Goal: Task Accomplishment & Management: Manage account settings

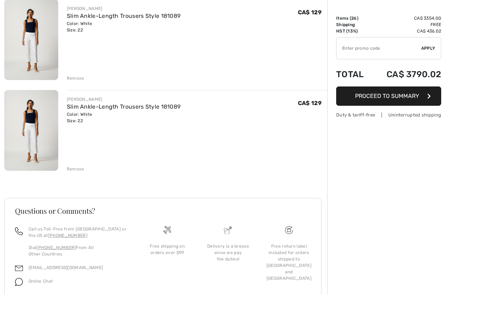
scroll to position [2272, 0]
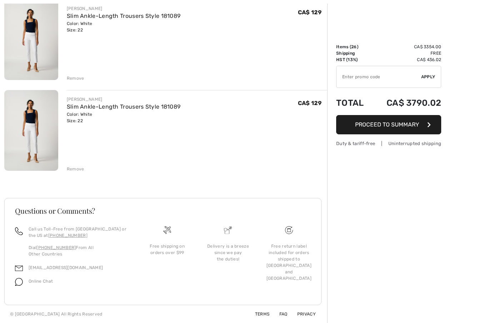
click at [76, 167] on div "Remove" at bounding box center [76, 169] width 18 height 6
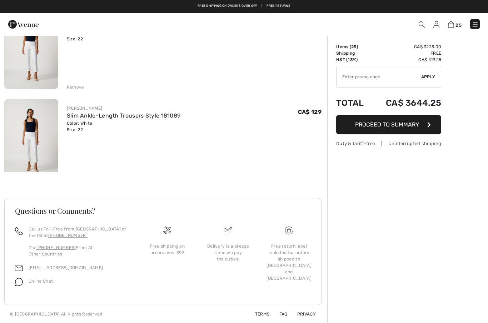
scroll to position [2181, 0]
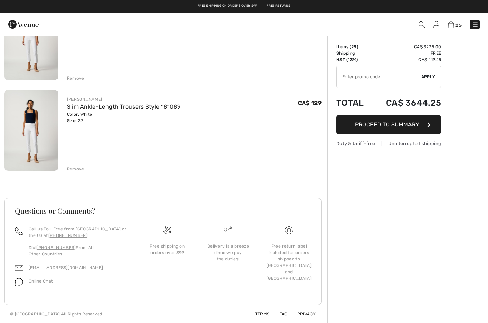
click at [76, 168] on div "Remove" at bounding box center [76, 169] width 18 height 6
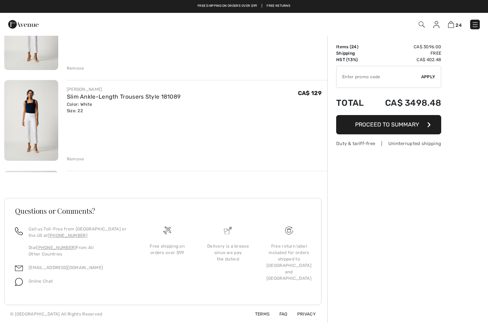
scroll to position [2091, 0]
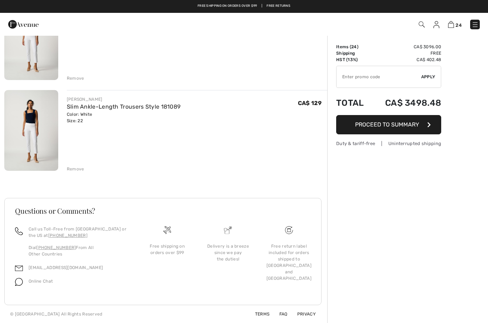
click at [73, 171] on div "Remove" at bounding box center [76, 169] width 18 height 6
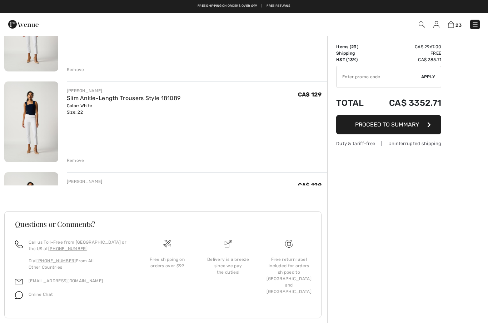
scroll to position [2000, 0]
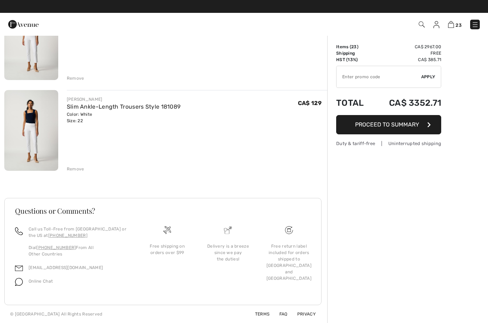
click at [74, 166] on div "Remove" at bounding box center [76, 169] width 18 height 6
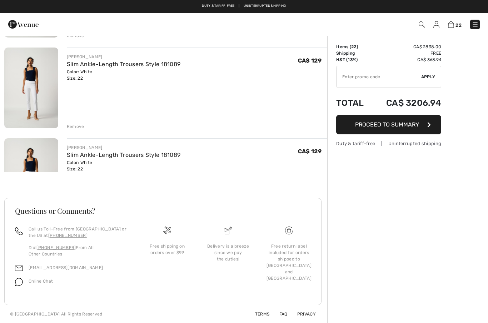
scroll to position [1909, 0]
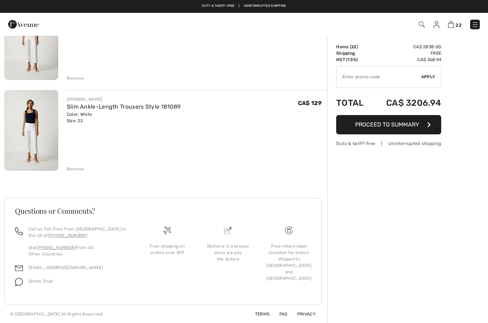
click at [73, 169] on div "Remove" at bounding box center [76, 169] width 18 height 6
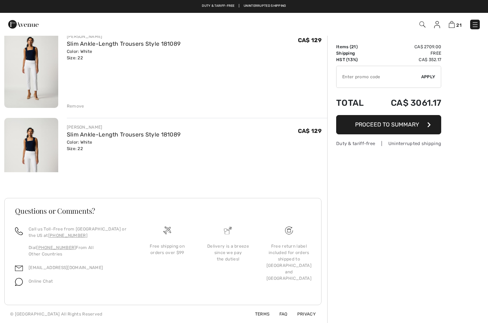
scroll to position [1818, 0]
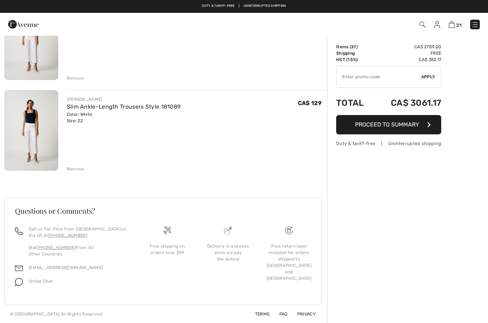
click at [76, 168] on div "Remove" at bounding box center [76, 169] width 18 height 6
click at [76, 167] on div "Remove" at bounding box center [76, 169] width 18 height 6
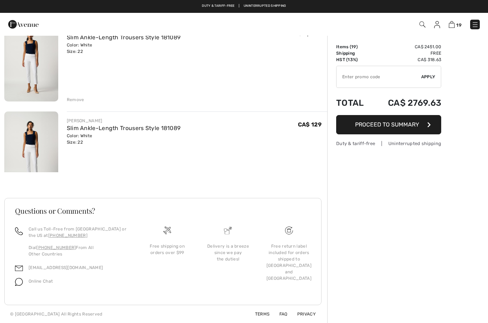
scroll to position [1637, 0]
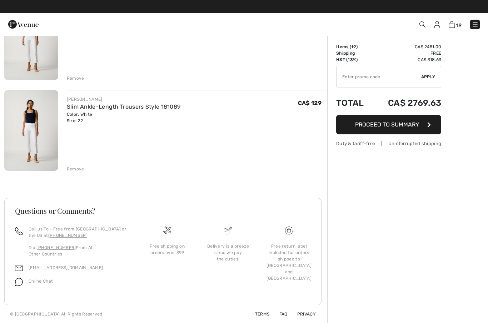
click at [76, 168] on div "Remove" at bounding box center [76, 169] width 18 height 6
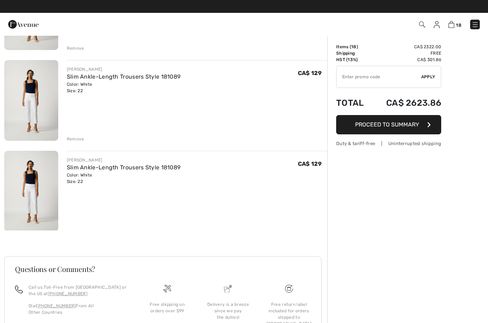
scroll to position [1546, 0]
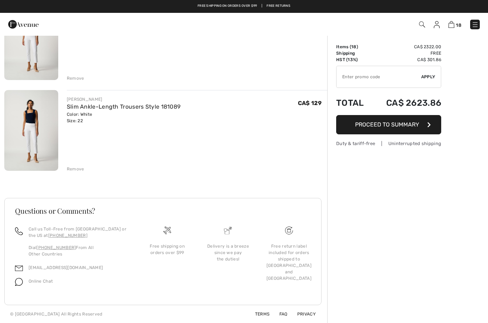
click at [75, 165] on div "Remove" at bounding box center [197, 168] width 260 height 8
click at [74, 168] on div "Remove" at bounding box center [76, 169] width 18 height 6
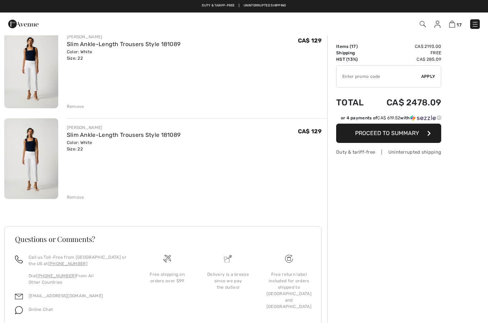
scroll to position [1455, 0]
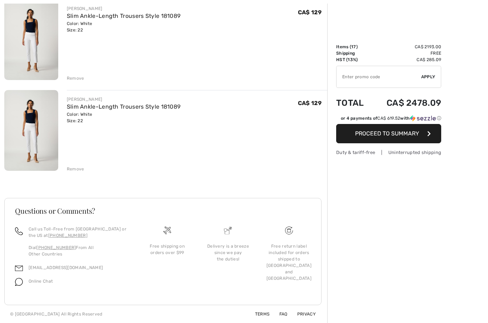
click at [76, 171] on div "Remove" at bounding box center [76, 169] width 18 height 6
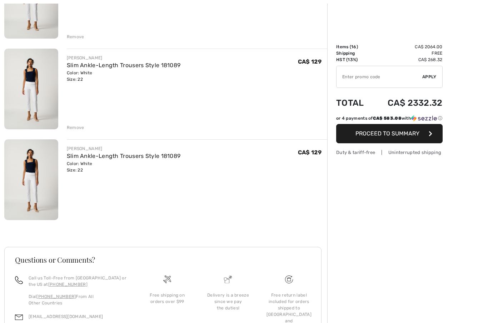
scroll to position [1365, 0]
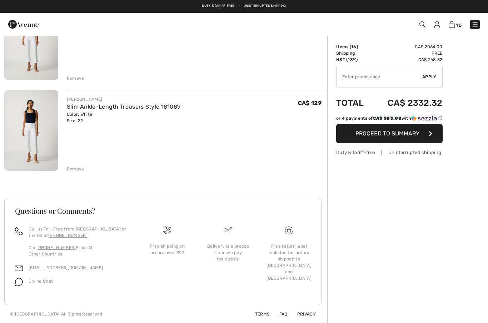
click at [75, 168] on div "Remove" at bounding box center [76, 169] width 18 height 6
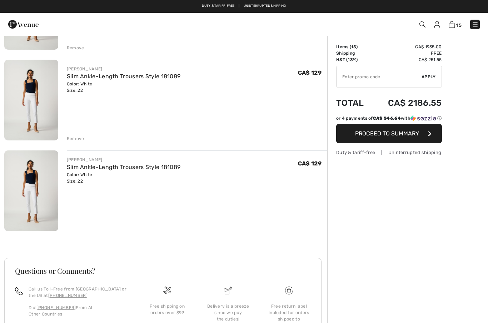
scroll to position [1274, 0]
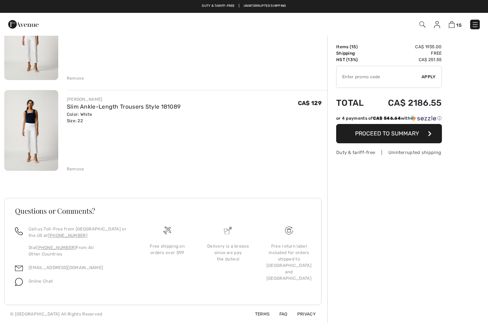
click at [75, 169] on div "Remove" at bounding box center [76, 169] width 18 height 6
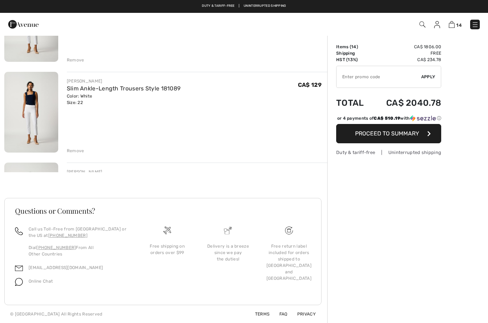
scroll to position [1183, 0]
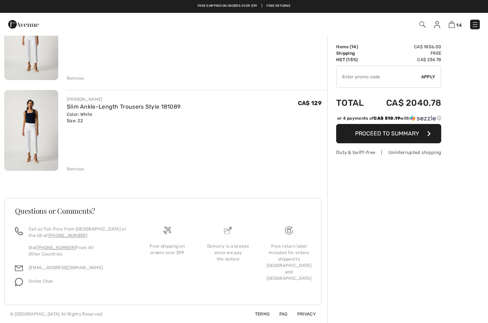
click at [78, 168] on div "Remove" at bounding box center [76, 169] width 18 height 6
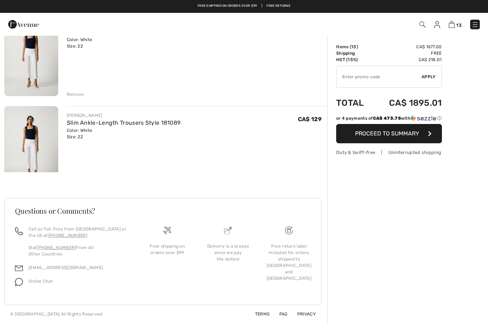
scroll to position [1092, 0]
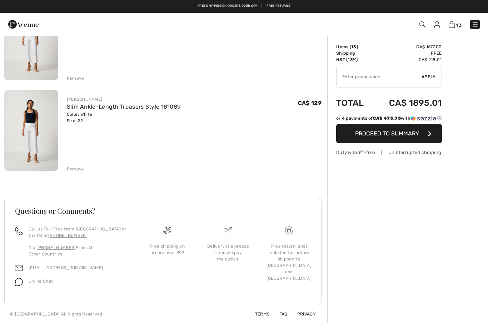
click at [76, 169] on div "Remove" at bounding box center [76, 169] width 18 height 6
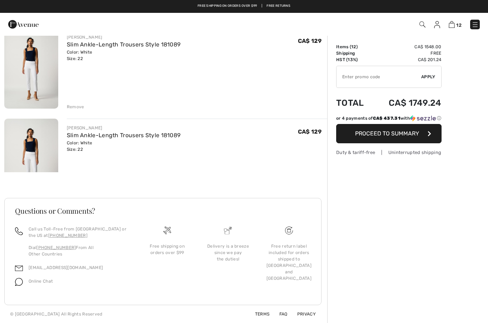
scroll to position [1002, 0]
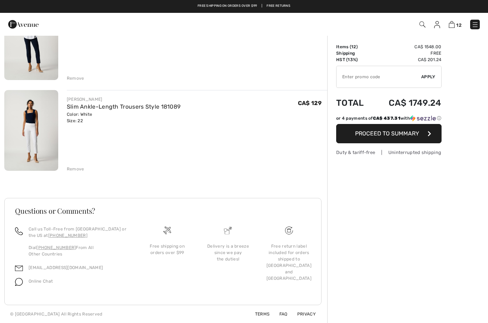
click at [74, 168] on div "Remove" at bounding box center [76, 169] width 18 height 6
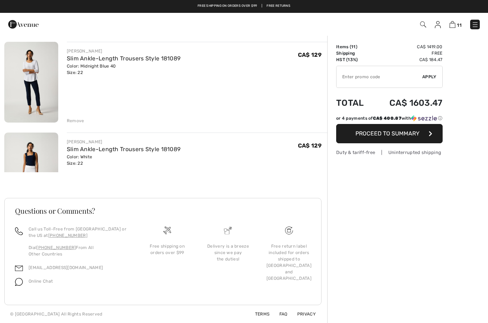
scroll to position [911, 0]
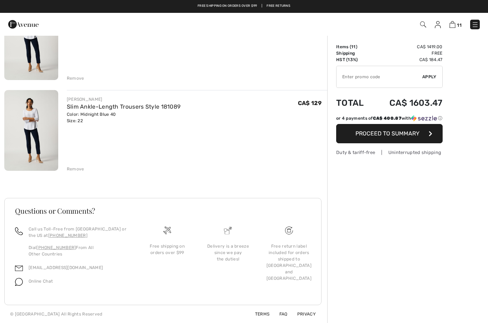
click at [78, 167] on div "Remove" at bounding box center [76, 169] width 18 height 6
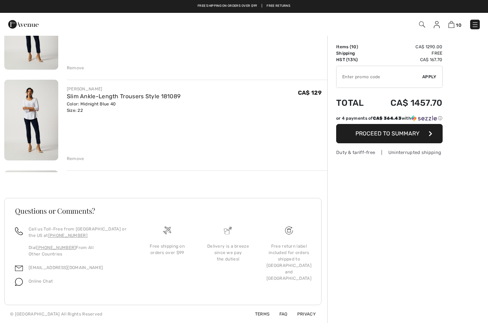
scroll to position [820, 0]
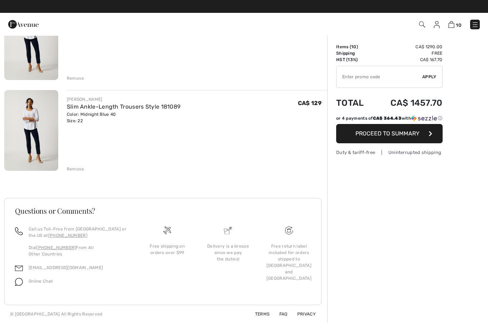
click at [76, 167] on div "Remove" at bounding box center [76, 169] width 18 height 6
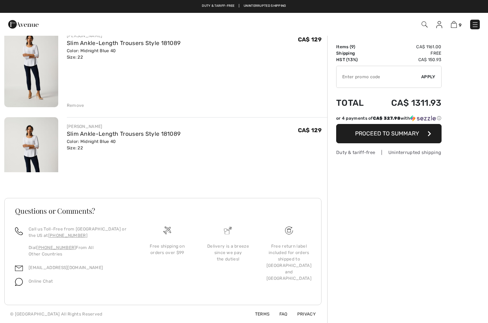
scroll to position [730, 0]
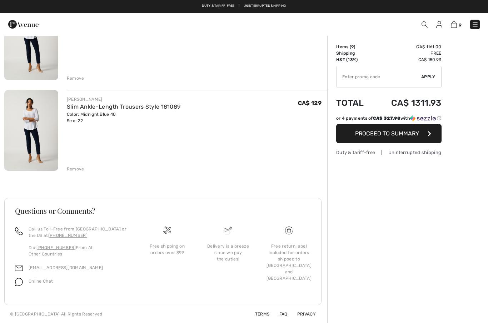
click at [75, 168] on div "Remove" at bounding box center [76, 169] width 18 height 6
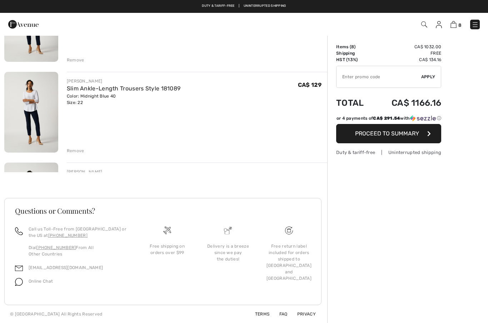
scroll to position [639, 0]
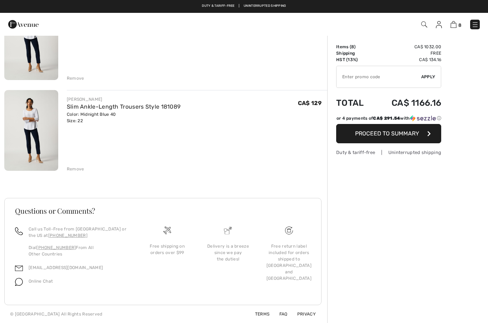
click at [77, 169] on div "Remove" at bounding box center [76, 169] width 18 height 6
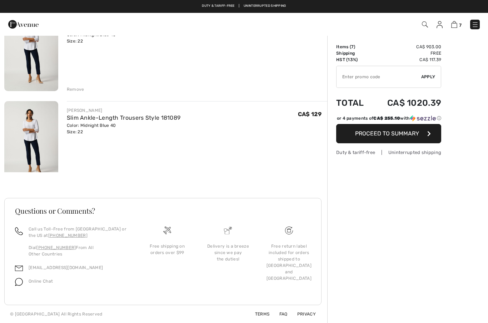
scroll to position [548, 0]
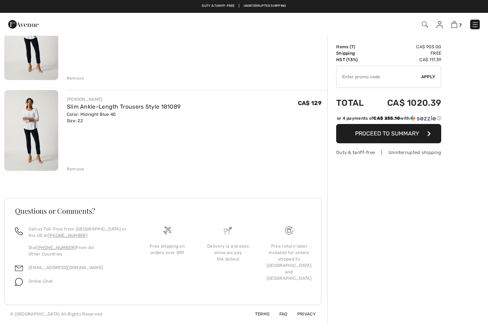
click at [78, 169] on div "Remove" at bounding box center [76, 169] width 18 height 6
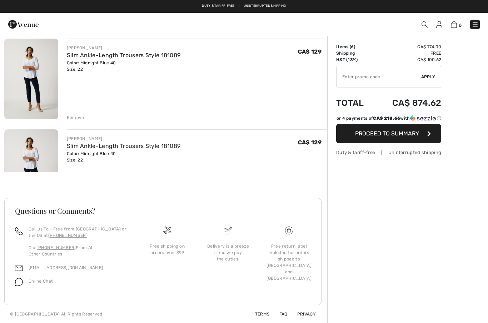
scroll to position [457, 0]
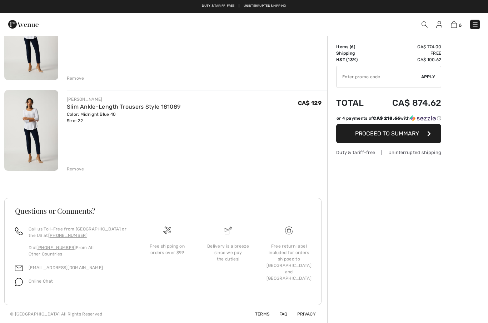
click at [84, 162] on div "[PERSON_NAME] Slim Ankle-Length Trousers Style 181089 Color: Midnight Blue 40 S…" at bounding box center [197, 131] width 260 height 82
click at [138, 236] on div "Free shipping on orders over $99" at bounding box center [167, 261] width 61 height 70
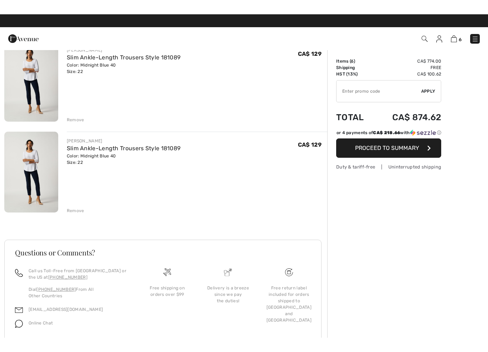
scroll to position [404, 0]
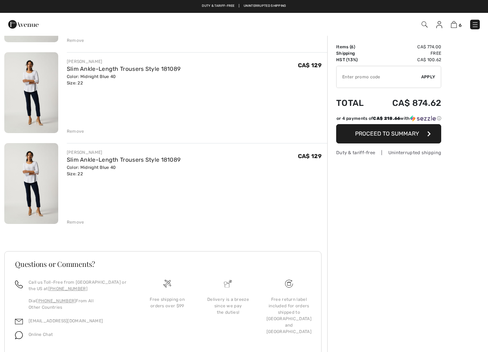
click at [74, 221] on div "Remove" at bounding box center [76, 222] width 18 height 6
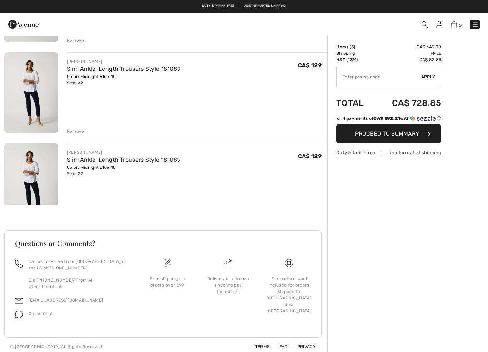
scroll to position [338, 0]
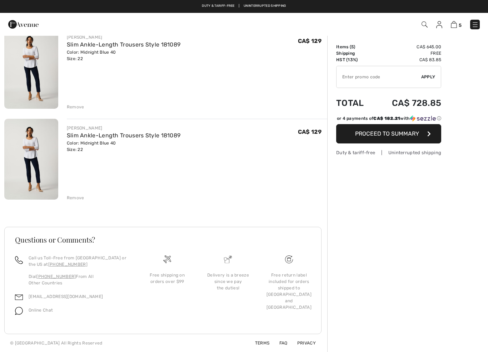
click at [74, 198] on div "Remove" at bounding box center [76, 197] width 18 height 6
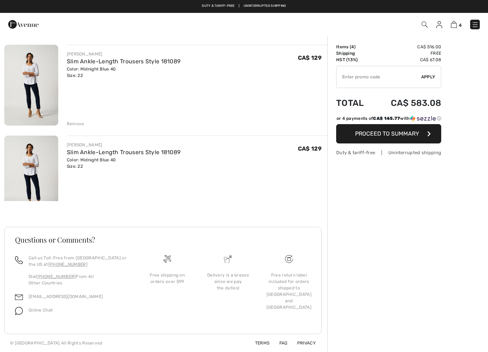
scroll to position [247, 0]
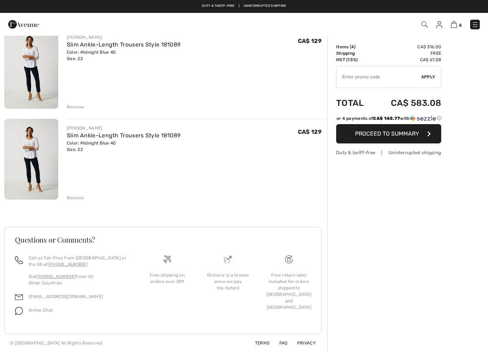
click at [75, 197] on div "Remove" at bounding box center [76, 197] width 18 height 6
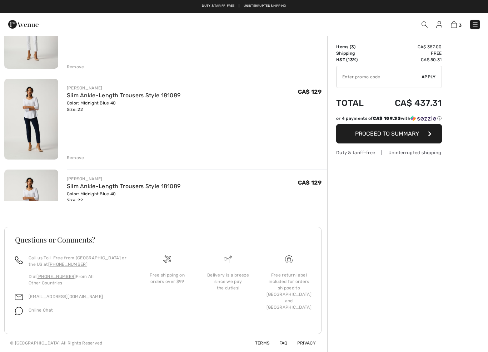
scroll to position [156, 0]
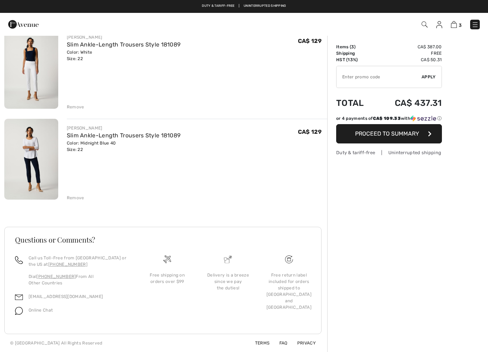
click at [72, 196] on div "Remove" at bounding box center [76, 197] width 18 height 6
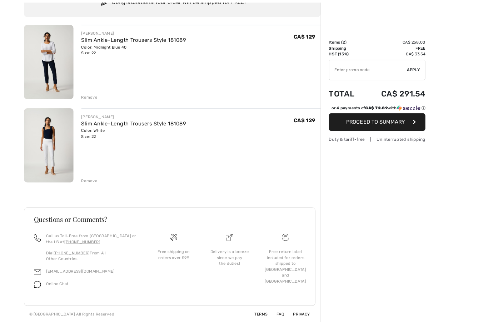
scroll to position [94, 0]
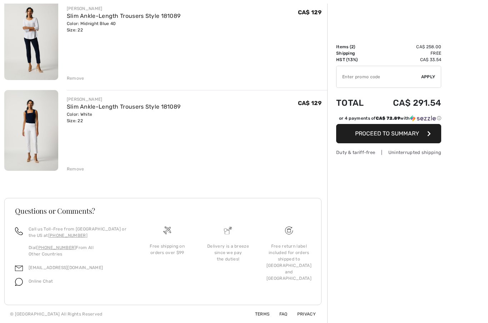
click at [226, 321] on div "Terms FAQ Privacy © 2025 [GEOGRAPHIC_DATA] All Rights Reserved" at bounding box center [162, 314] width 317 height 18
